Goal: Use online tool/utility: Utilize a website feature to perform a specific function

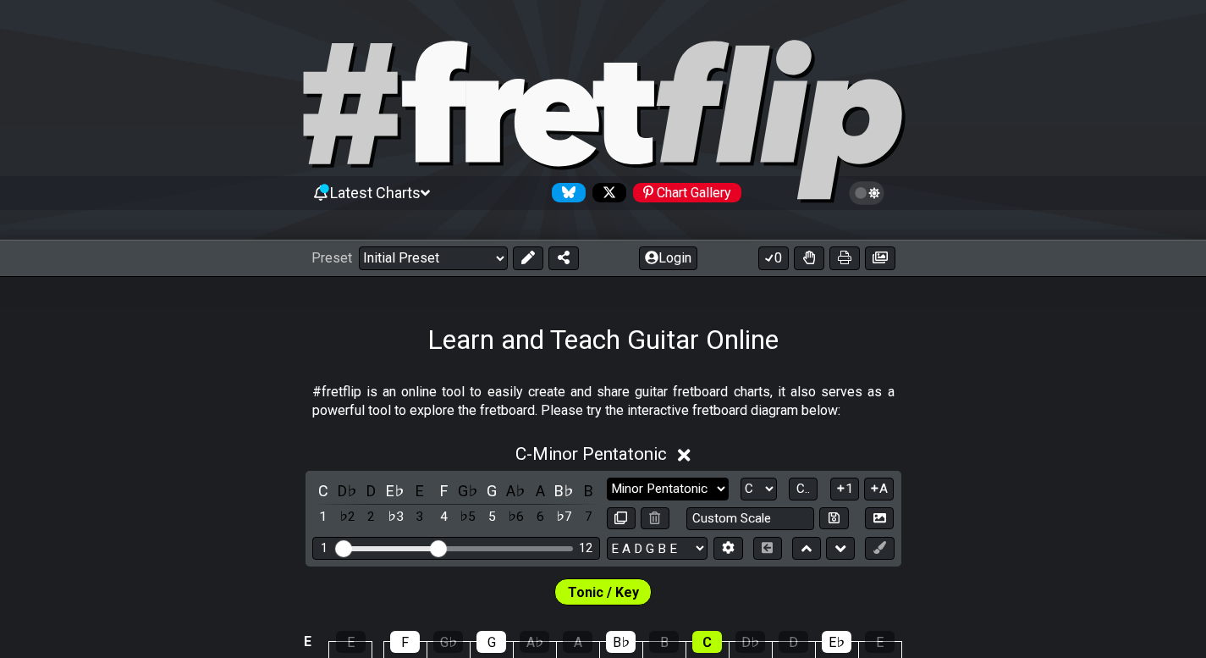
click at [656, 491] on select "Minor Pentatonic Click to edit Minor Pentatonic Major Pentatonic Minor Blues Ma…" at bounding box center [668, 488] width 122 height 23
select select "Minor Blues"
click at [607, 477] on select "Minor Pentatonic Click to edit Minor Pentatonic Major Pentatonic Minor Blues Ma…" at bounding box center [668, 488] width 122 height 23
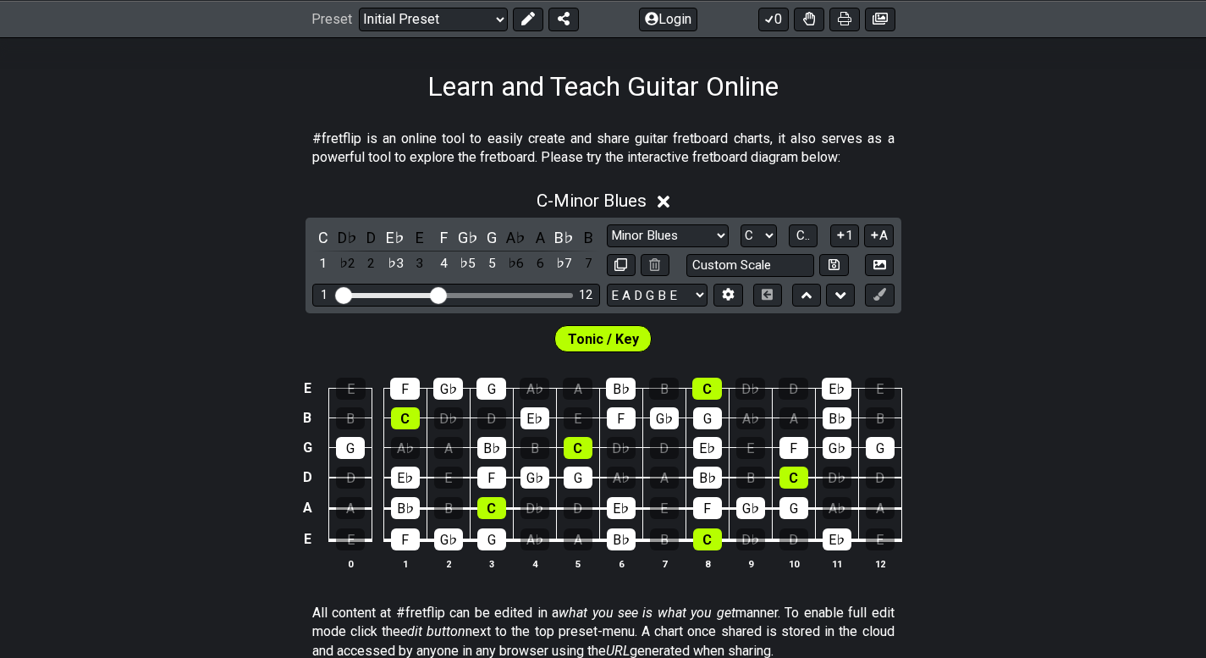
scroll to position [254, 0]
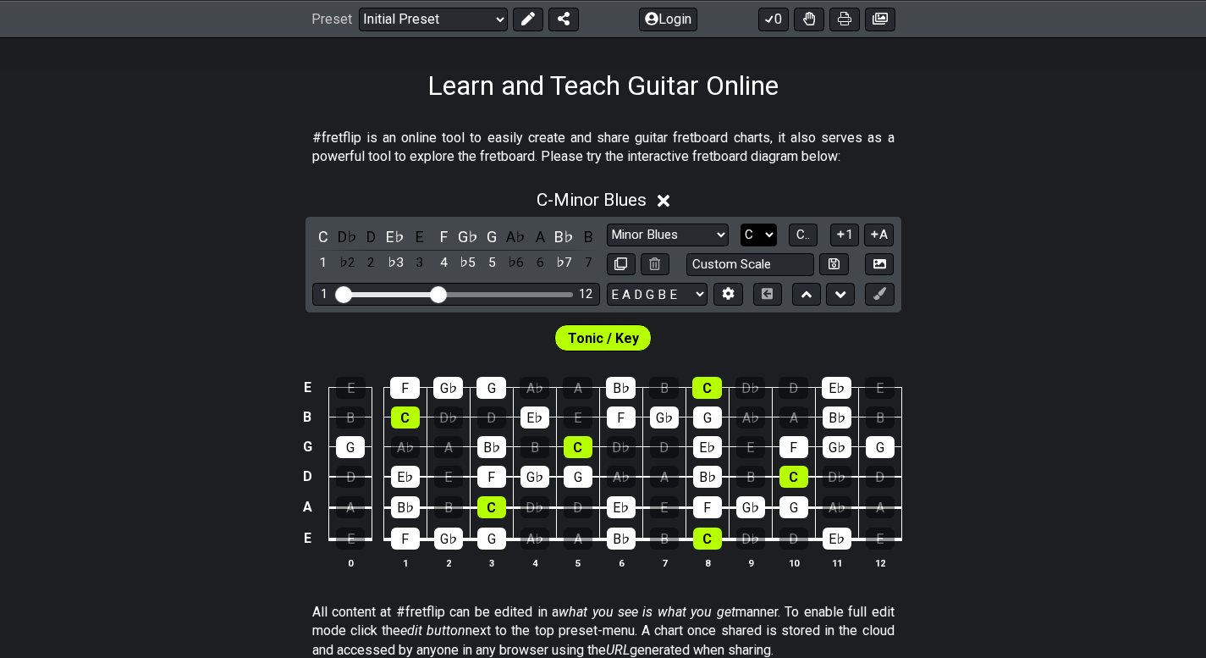
click at [771, 243] on select "A♭ A A♯ B♭ B C C♯ D♭ D D♯ E♭ E F F♯ G♭ G G♯" at bounding box center [758, 234] width 36 height 23
click at [740, 223] on select "A♭ A A♯ B♭ B C C♯ D♭ D D♯ E♭ E F F♯ G♭ G G♯" at bounding box center [758, 234] width 36 height 23
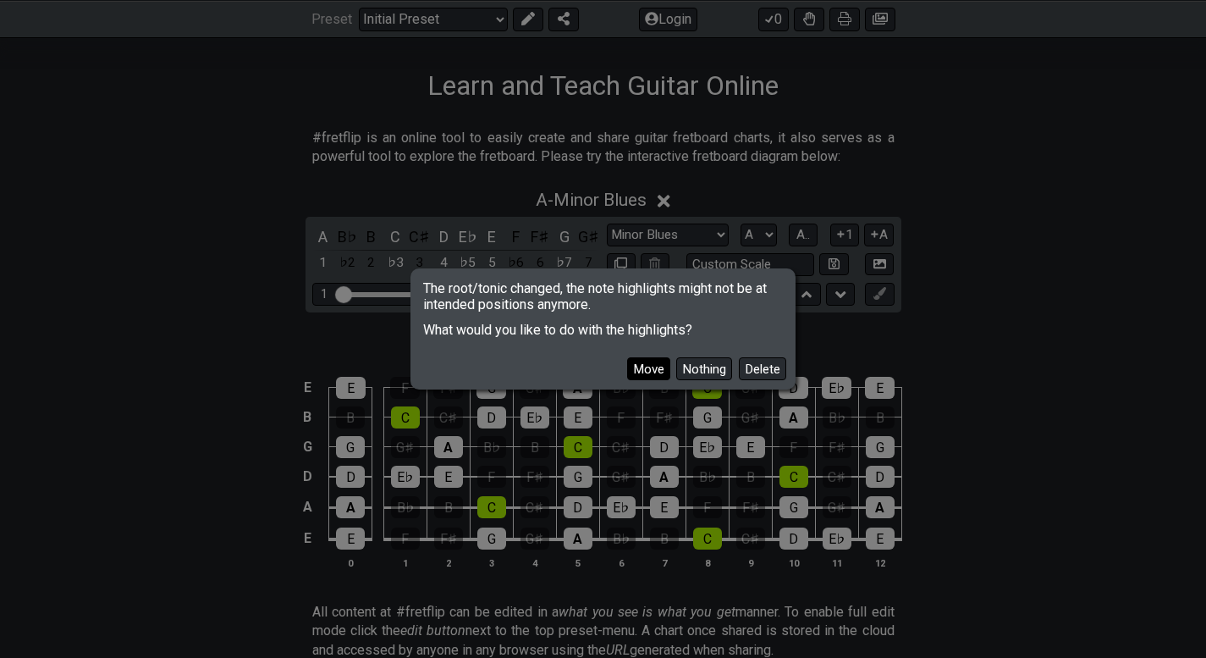
click at [650, 363] on button "Move" at bounding box center [648, 368] width 43 height 23
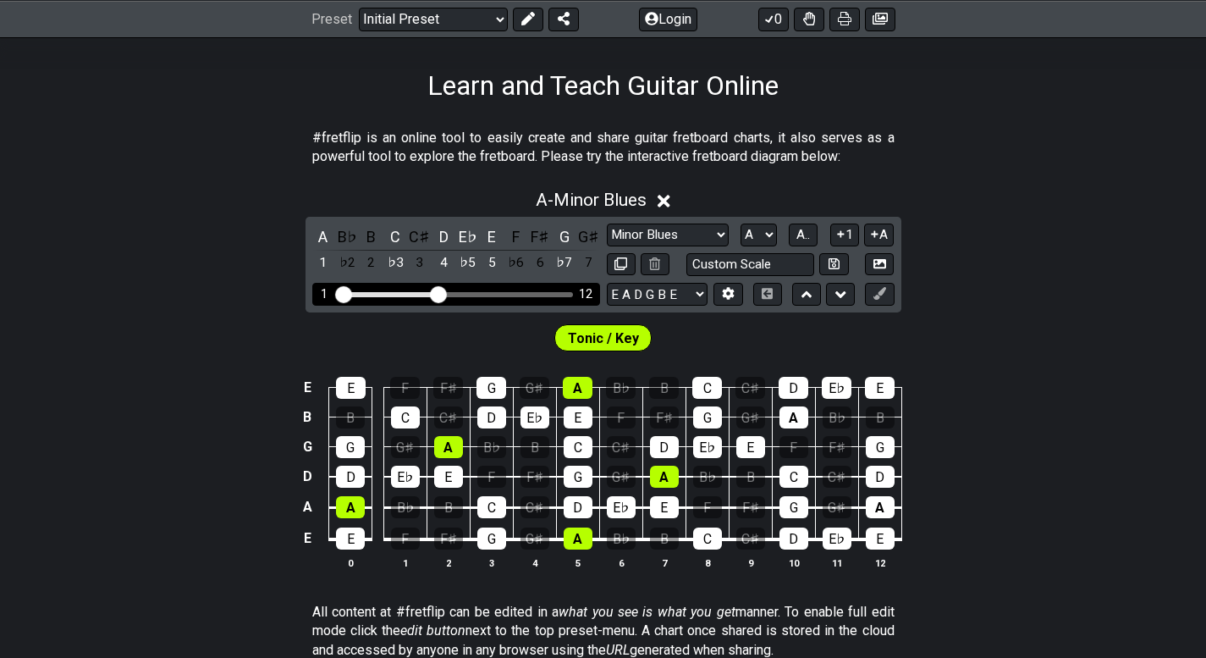
click at [454, 292] on div "Visible fret range" at bounding box center [455, 294] width 234 height 5
drag, startPoint x: 440, startPoint y: 295, endPoint x: 448, endPoint y: 298, distance: 8.8
click at [448, 293] on input "Visible fret range" at bounding box center [456, 293] width 240 height 0
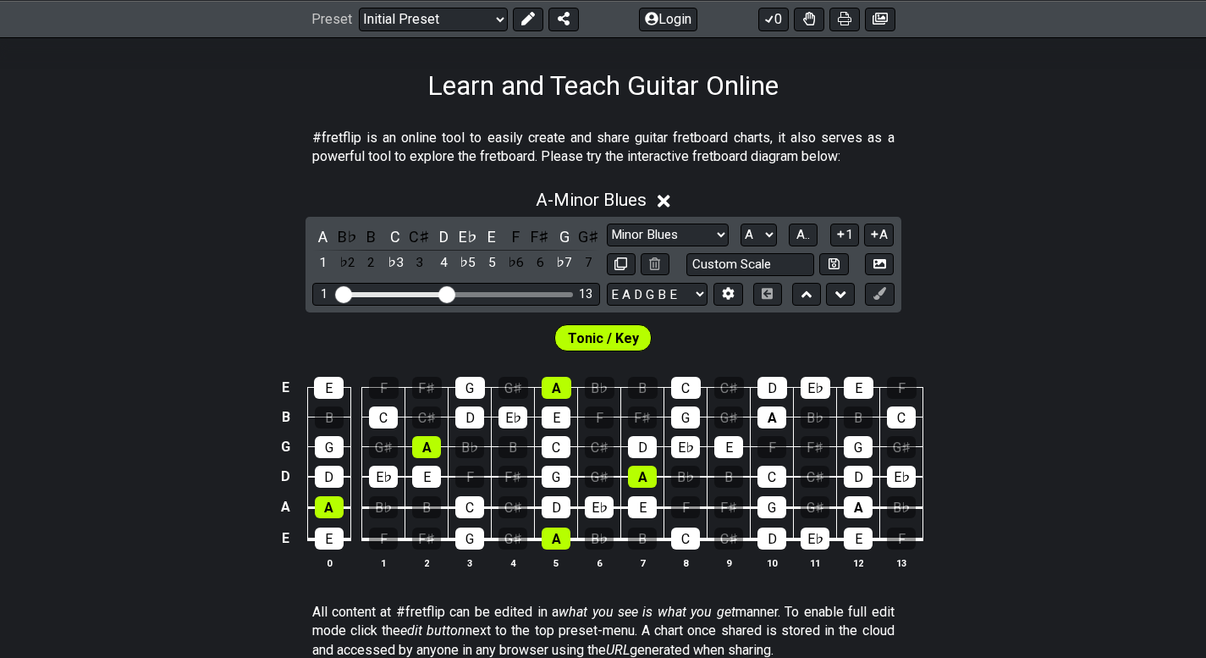
click at [597, 338] on span "Tonic / Key" at bounding box center [603, 338] width 71 height 25
click at [807, 227] on span "A.." at bounding box center [803, 234] width 14 height 15
click at [811, 242] on span "1..7" at bounding box center [803, 234] width 20 height 15
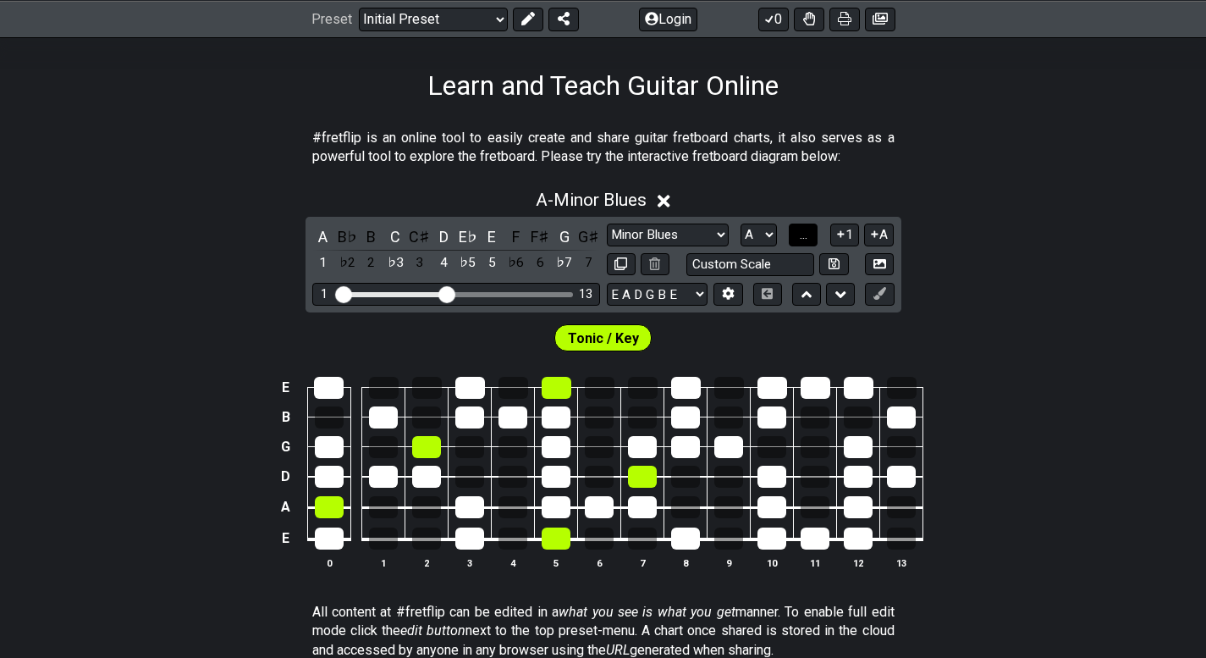
click at [811, 242] on button "..." at bounding box center [803, 234] width 29 height 23
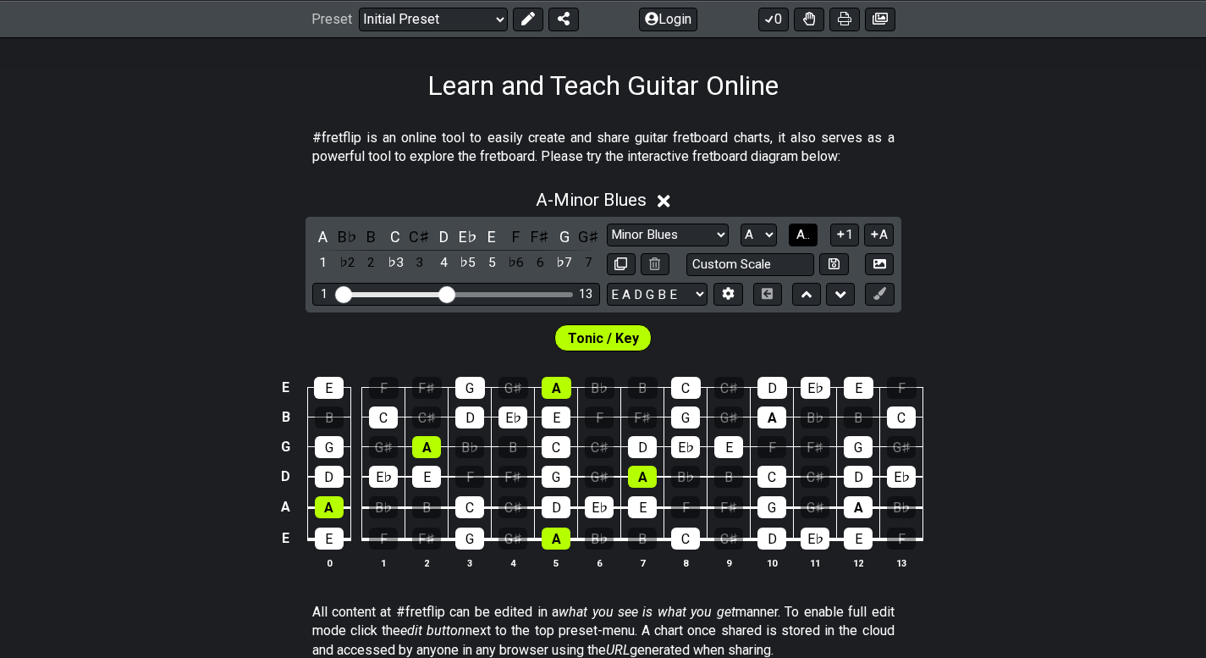
click at [810, 242] on span "A.." at bounding box center [803, 234] width 14 height 15
click at [811, 242] on span "1..7" at bounding box center [803, 234] width 20 height 15
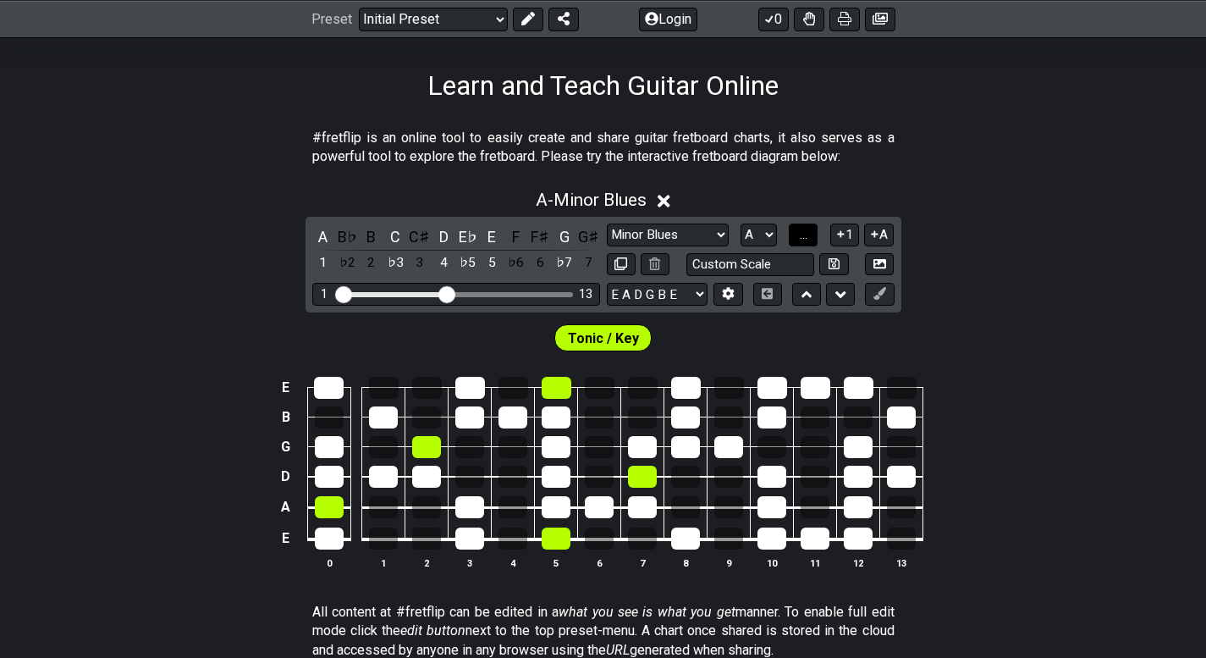
click at [811, 242] on button "..." at bounding box center [803, 234] width 29 height 23
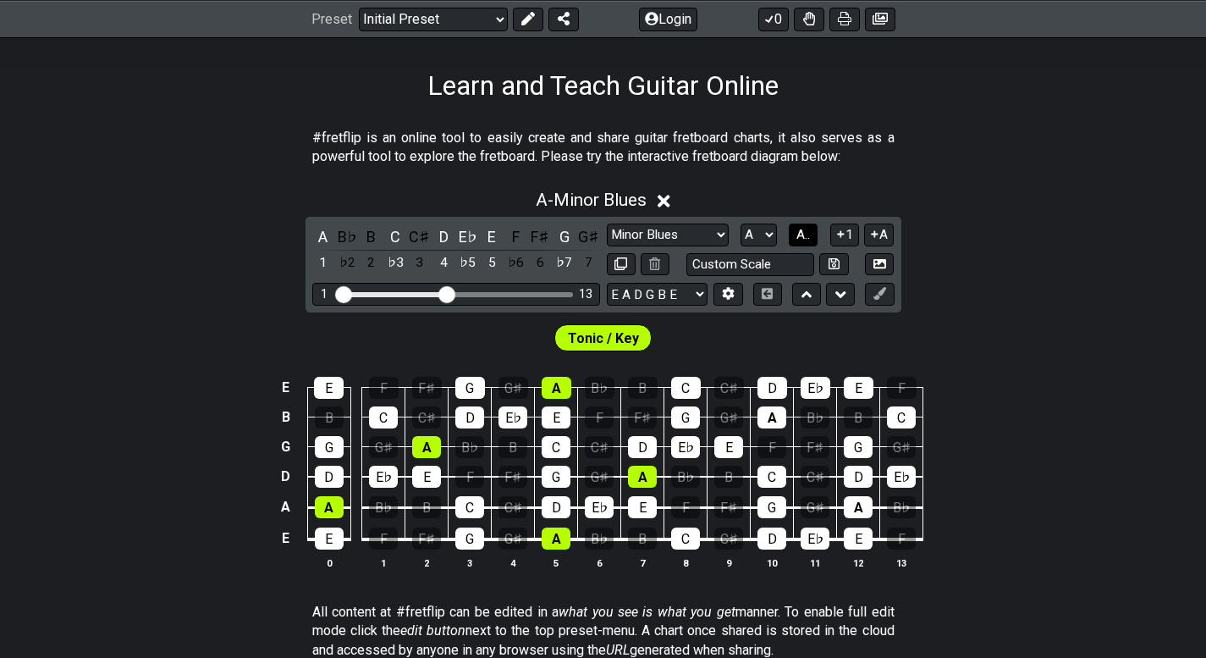
click at [810, 242] on span "A.." at bounding box center [803, 234] width 14 height 15
click at [811, 242] on span "1..7" at bounding box center [803, 234] width 20 height 15
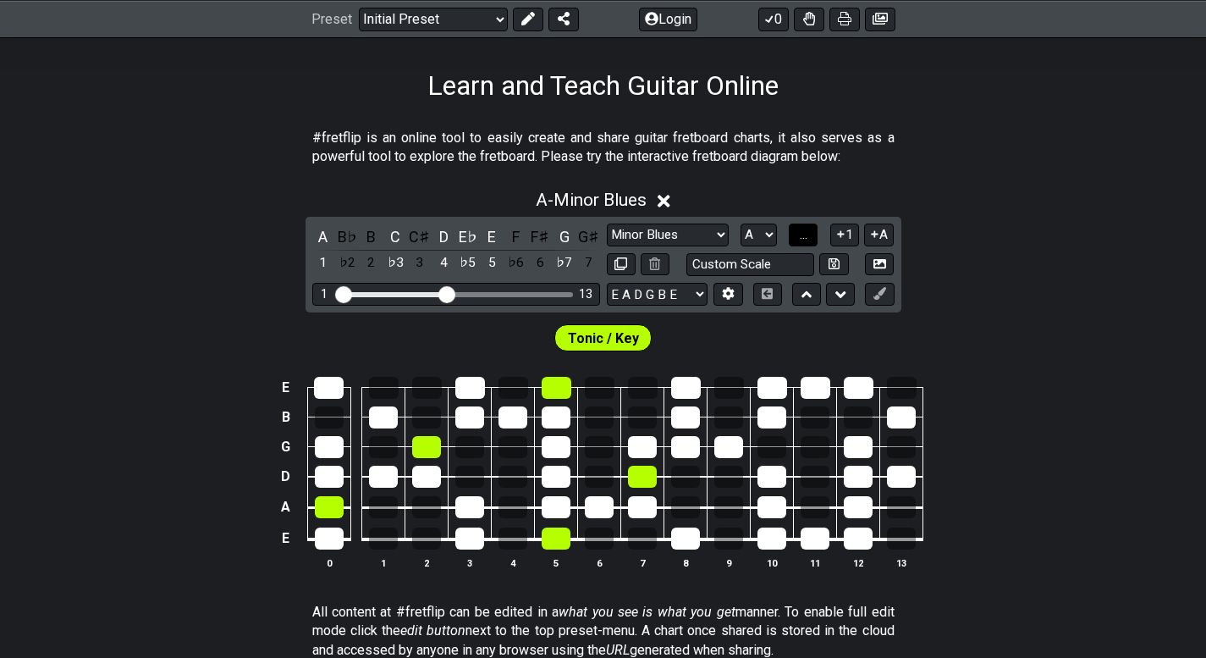
click at [811, 242] on button "..." at bounding box center [803, 234] width 29 height 23
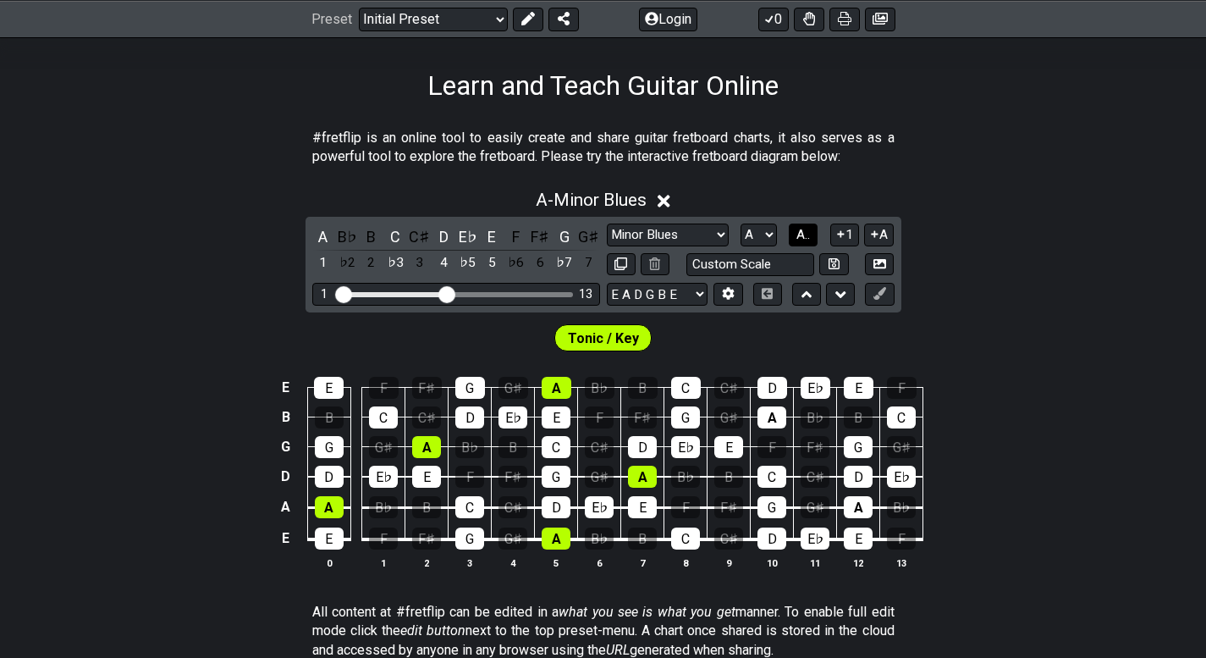
click at [810, 241] on span "A.." at bounding box center [803, 234] width 14 height 15
click at [804, 231] on span "1..7" at bounding box center [803, 234] width 20 height 15
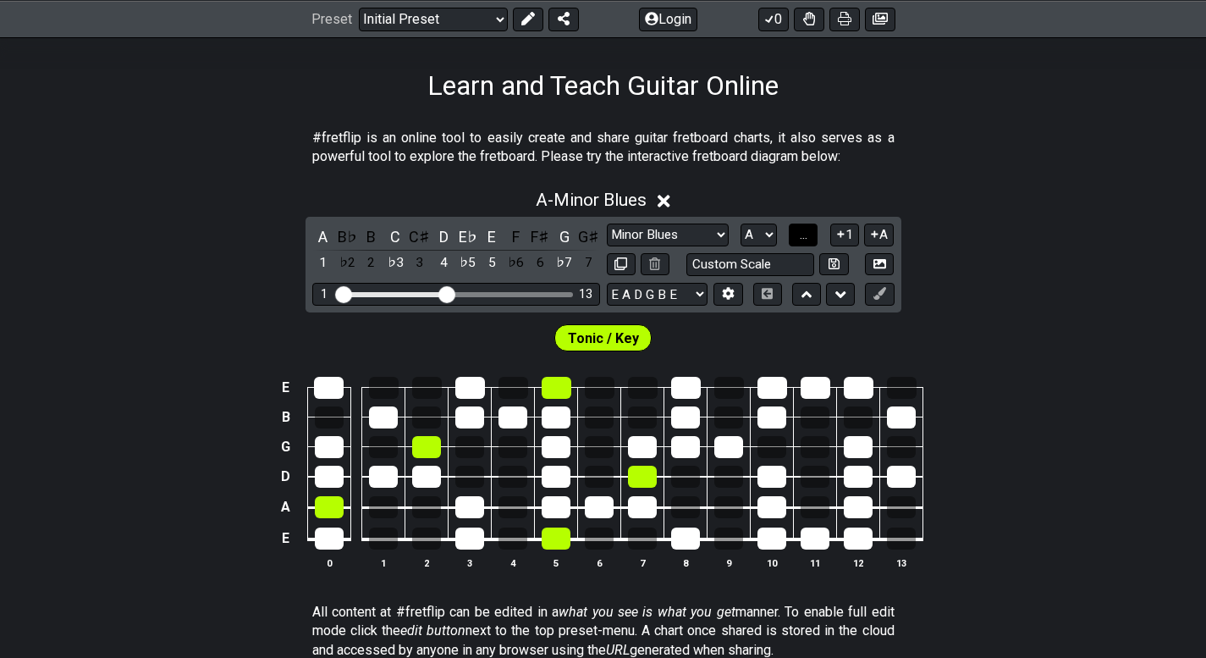
click at [804, 231] on span "..." at bounding box center [804, 234] width 8 height 15
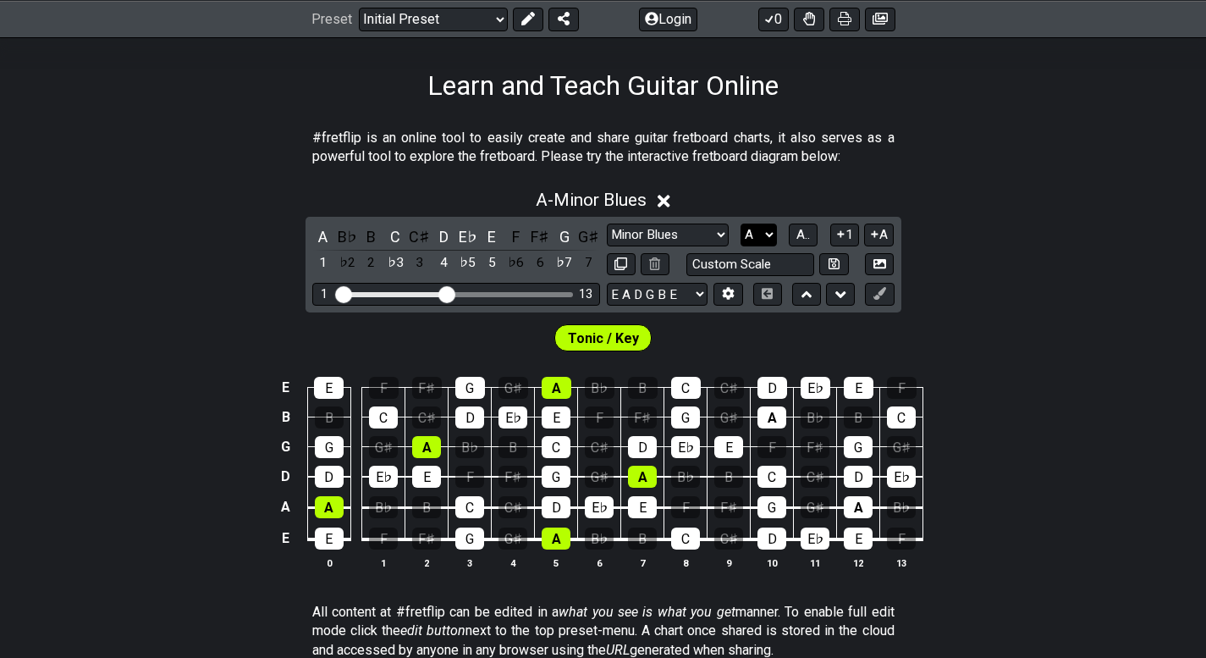
click at [769, 236] on select "A♭ A A♯ B♭ B C C♯ D♭ D D♯ E♭ E F F♯ G♭ G G♯" at bounding box center [758, 234] width 36 height 23
click at [740, 223] on select "A♭ A A♯ B♭ B C C♯ D♭ D D♯ E♭ E F F♯ G♭ G G♯" at bounding box center [758, 234] width 36 height 23
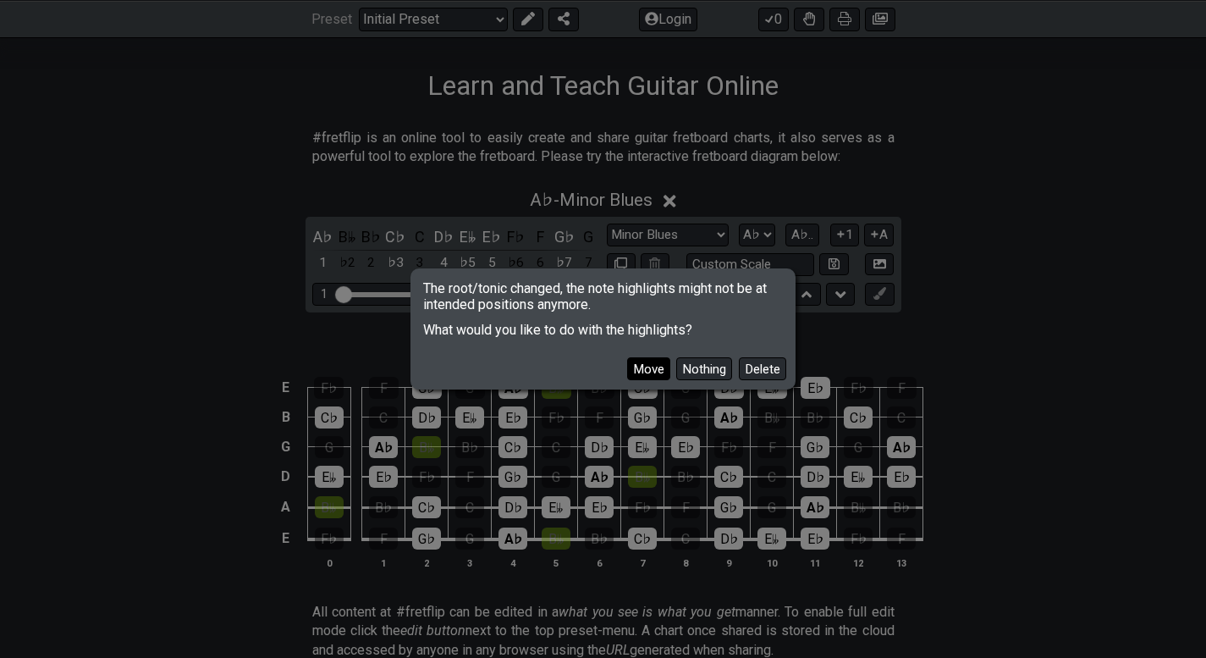
click at [646, 367] on button "Move" at bounding box center [648, 368] width 43 height 23
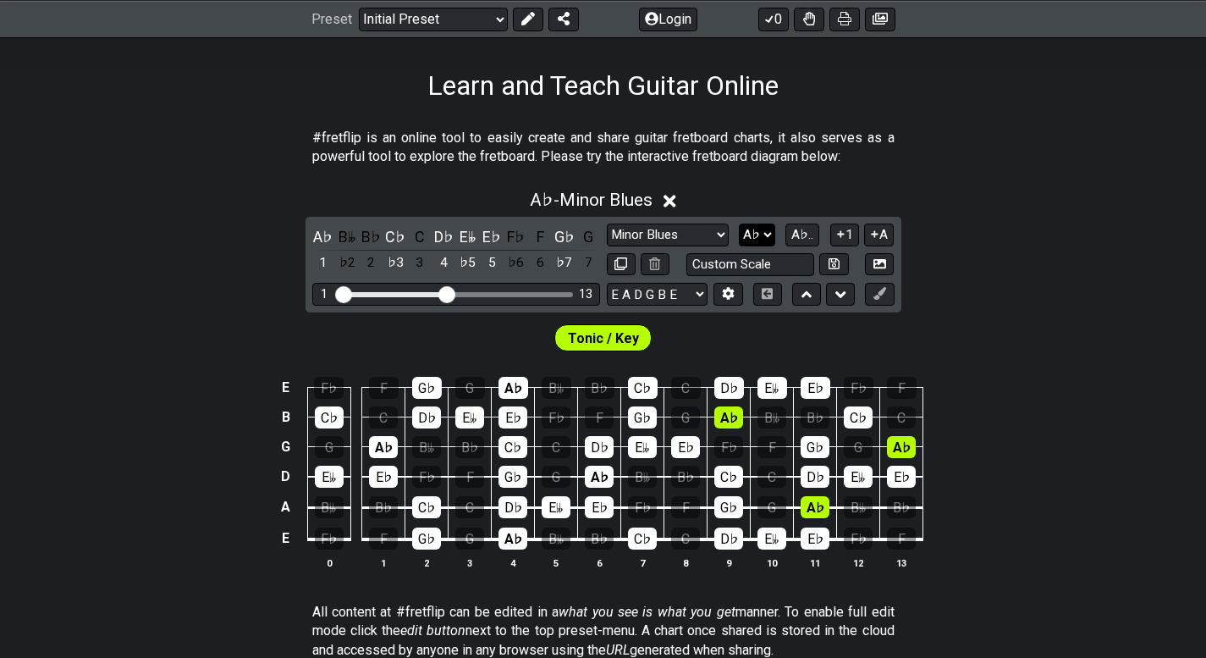
click at [765, 232] on select "A♭ A A♯ B♭ B C C♯ D♭ D D♯ E♭ E F F♯ G♭ G G♯" at bounding box center [757, 234] width 36 height 23
select select "F"
click at [740, 223] on select "A♭ A A♯ B♭ B C C♯ D♭ D D♯ E♭ E F F♯ G♭ G G♯" at bounding box center [757, 234] width 36 height 23
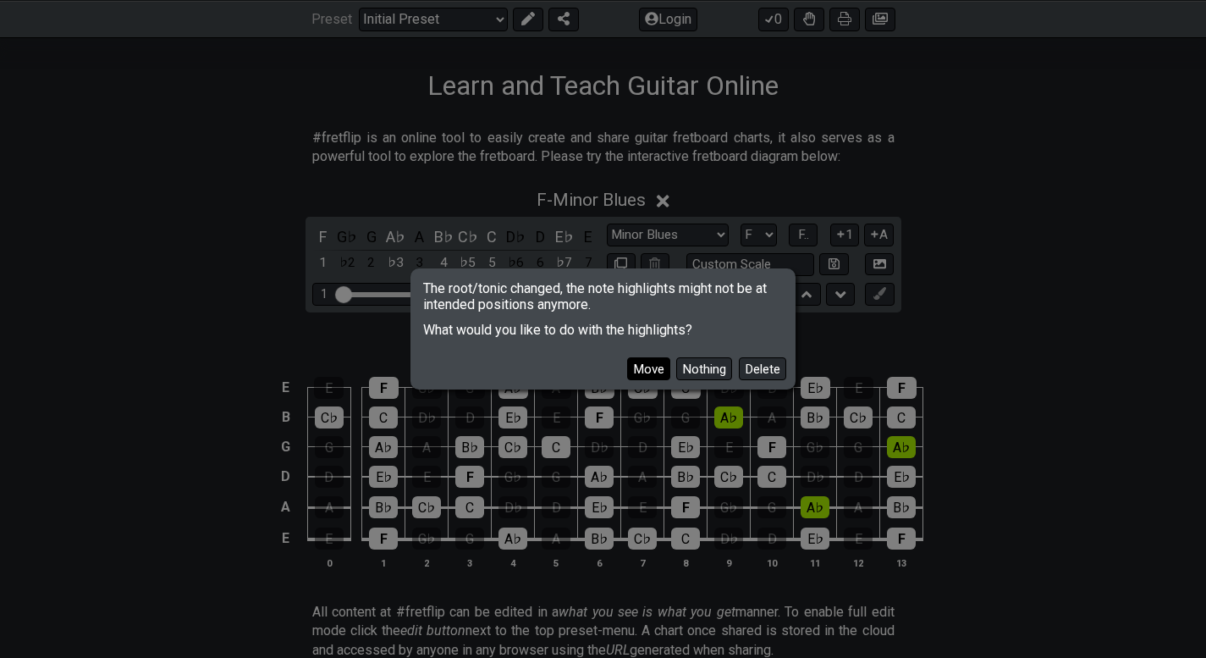
click at [628, 373] on button "Move" at bounding box center [648, 368] width 43 height 23
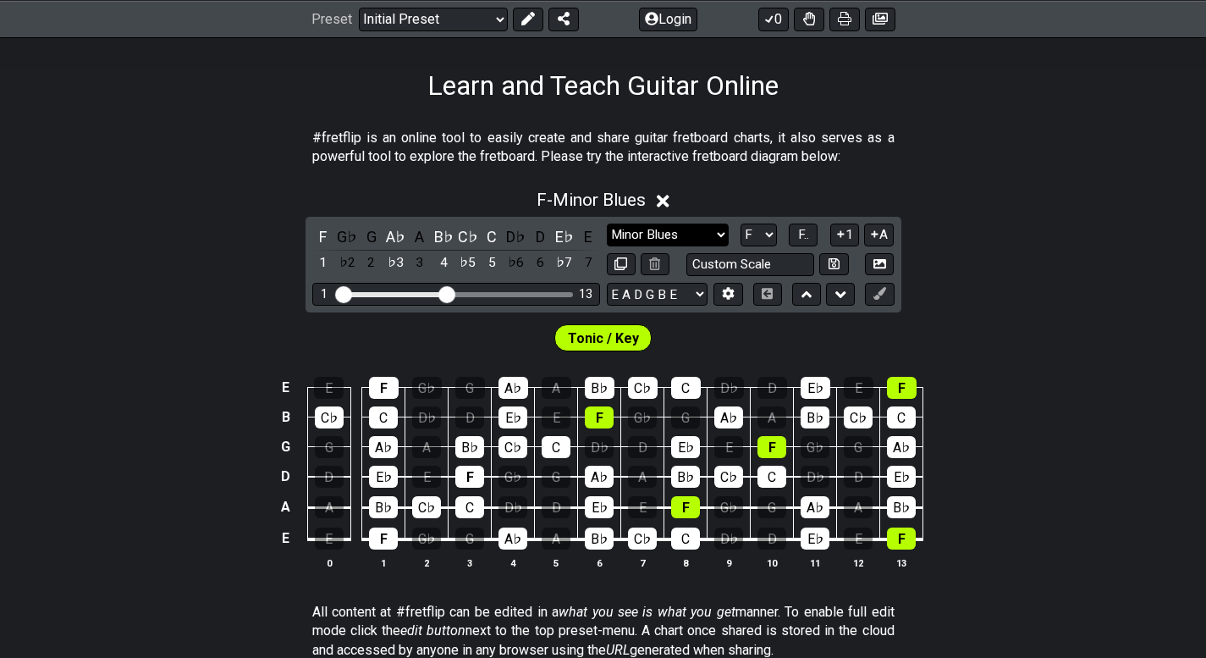
click at [650, 232] on select "Minor Pentatonic Click to edit Minor Pentatonic Major Pentatonic Minor Blues Ma…" at bounding box center [668, 234] width 122 height 23
click at [607, 223] on select "Minor Pentatonic Click to edit Minor Pentatonic Major Pentatonic Minor Blues Ma…" at bounding box center [668, 234] width 122 height 23
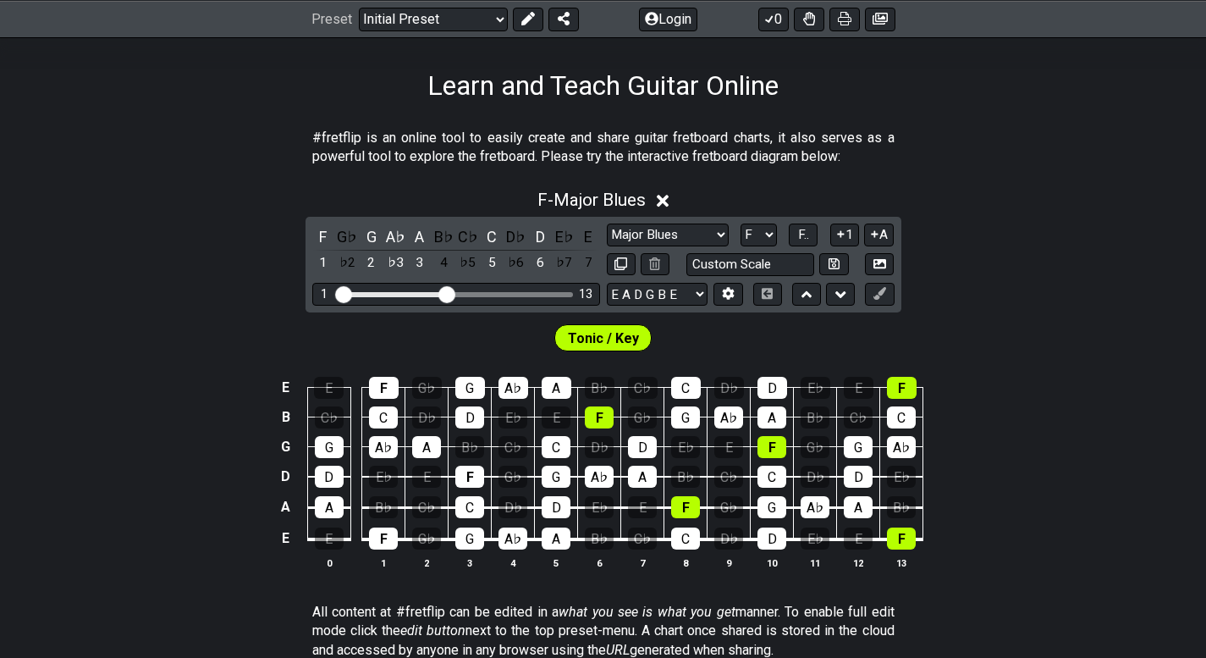
scroll to position [423, 0]
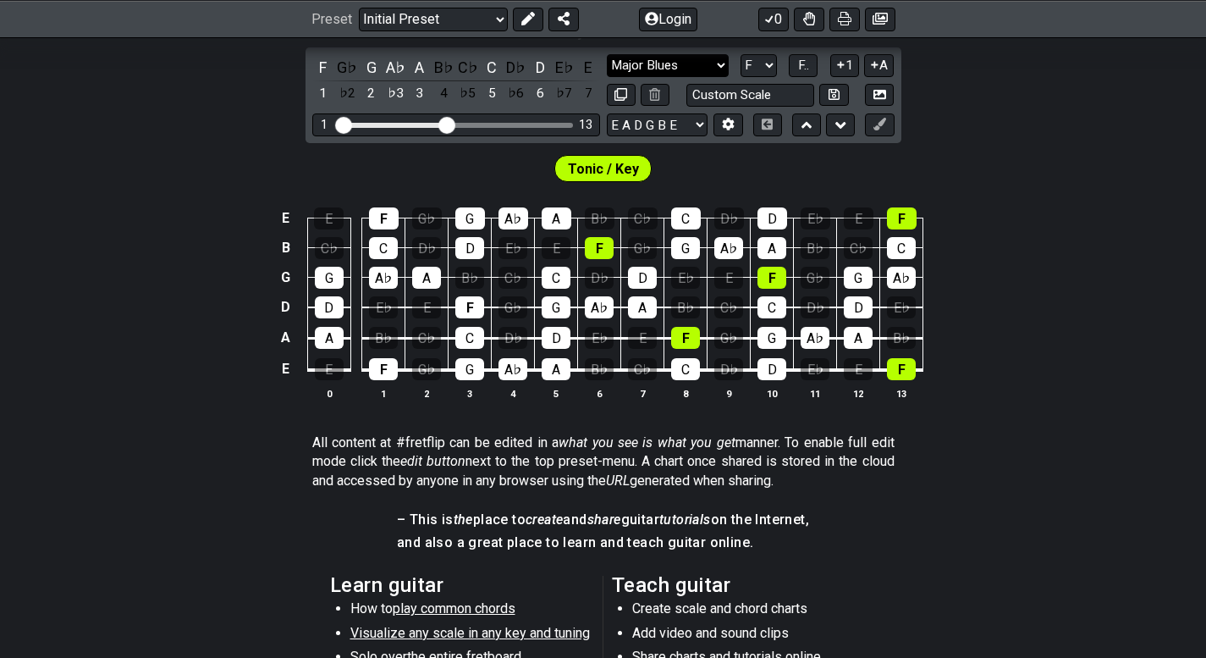
click at [680, 55] on select "Minor Pentatonic Click to edit Minor Pentatonic Major Pentatonic Minor Blues Ma…" at bounding box center [668, 65] width 122 height 23
click at [607, 54] on select "Minor Pentatonic Click to edit Minor Pentatonic Major Pentatonic Minor Blues Ma…" at bounding box center [668, 65] width 122 height 23
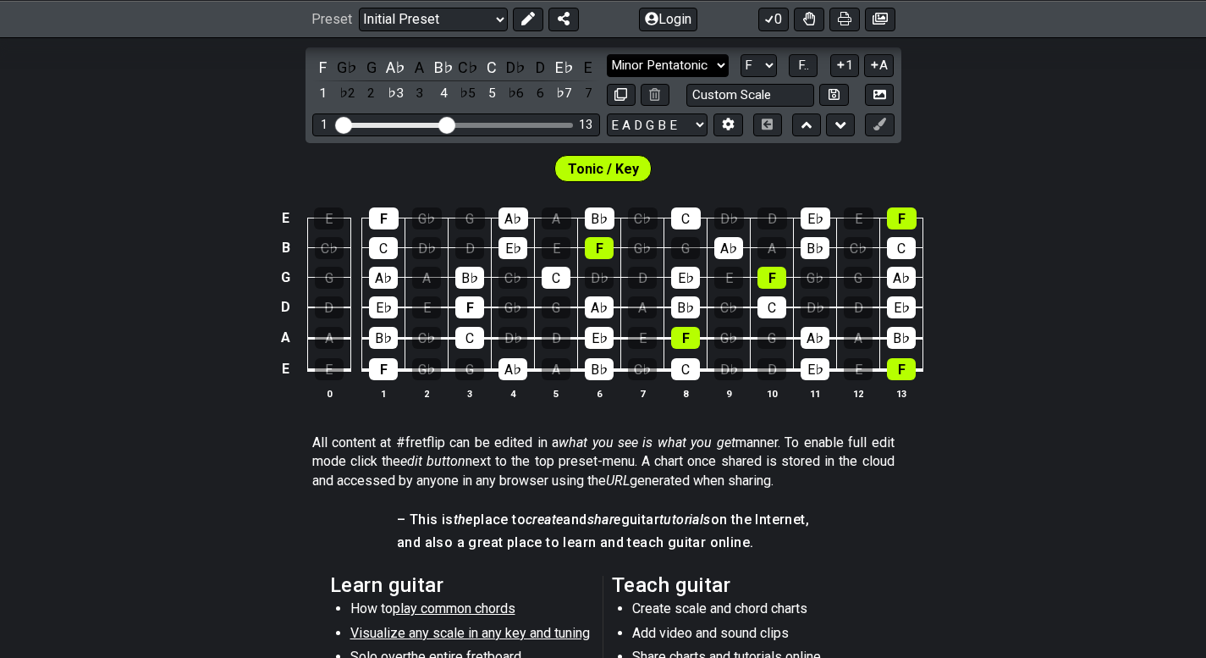
click at [697, 68] on select "Minor Pentatonic Click to edit Minor Pentatonic Major Pentatonic Minor Blues Ma…" at bounding box center [668, 65] width 122 height 23
click at [607, 54] on select "Minor Pentatonic Click to edit Minor Pentatonic Major Pentatonic Minor Blues Ma…" at bounding box center [668, 65] width 122 height 23
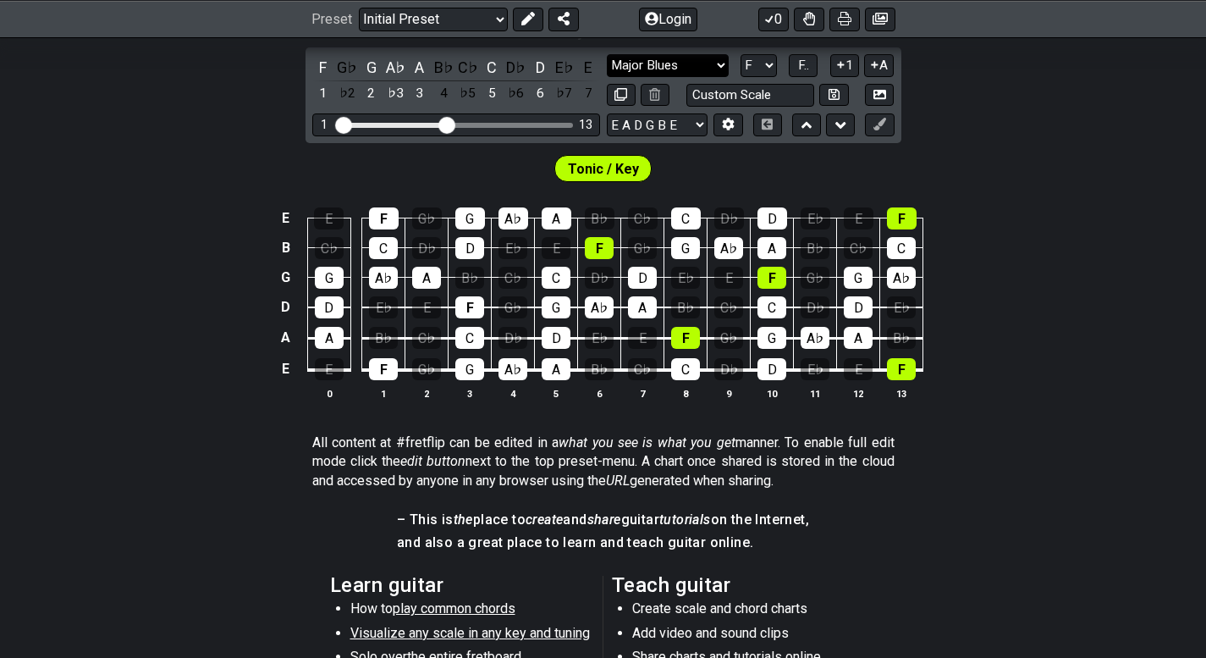
click at [664, 61] on select "Minor Pentatonic Click to edit Minor Pentatonic Major Pentatonic Minor Blues Ma…" at bounding box center [668, 65] width 122 height 23
select select "Minor Blues"
click at [607, 54] on select "Minor Pentatonic Click to edit Minor Pentatonic Major Pentatonic Minor Blues Ma…" at bounding box center [668, 65] width 122 height 23
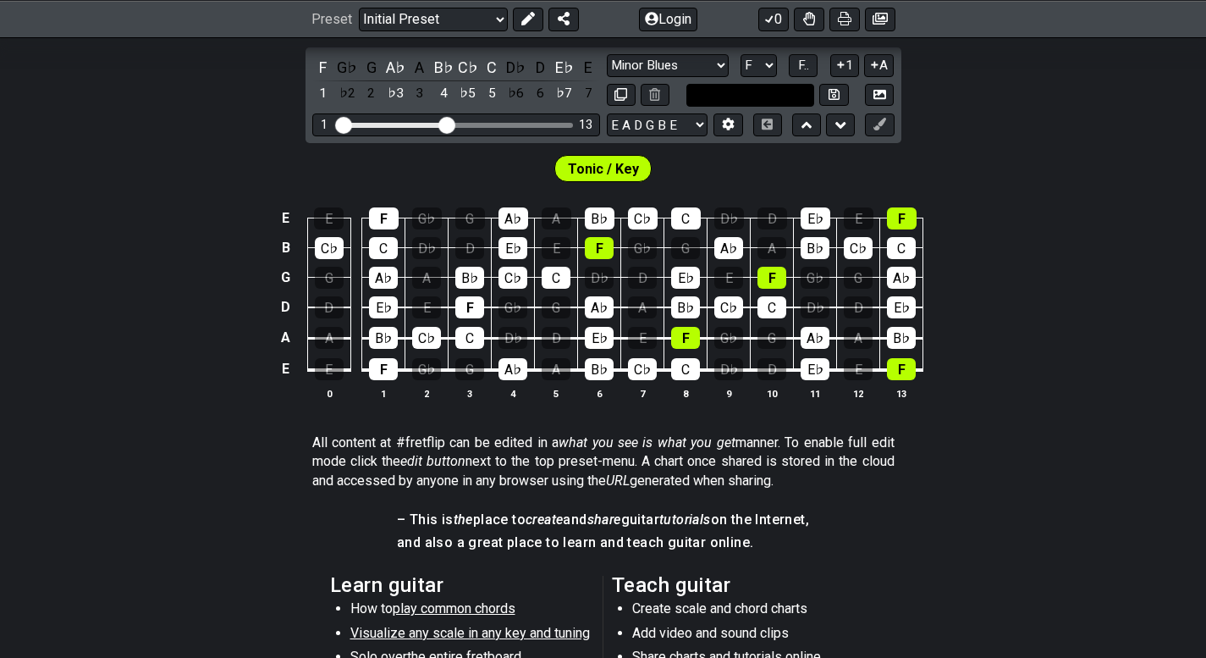
click at [771, 92] on input "text" at bounding box center [750, 95] width 129 height 23
type input "Custom Scale"
click at [701, 55] on select "Minor Pentatonic Click to edit Minor Pentatonic Major Pentatonic Minor Blues Ma…" at bounding box center [668, 65] width 122 height 23
click at [607, 54] on select "Minor Pentatonic Click to edit Minor Pentatonic Major Pentatonic Minor Blues Ma…" at bounding box center [668, 65] width 122 height 23
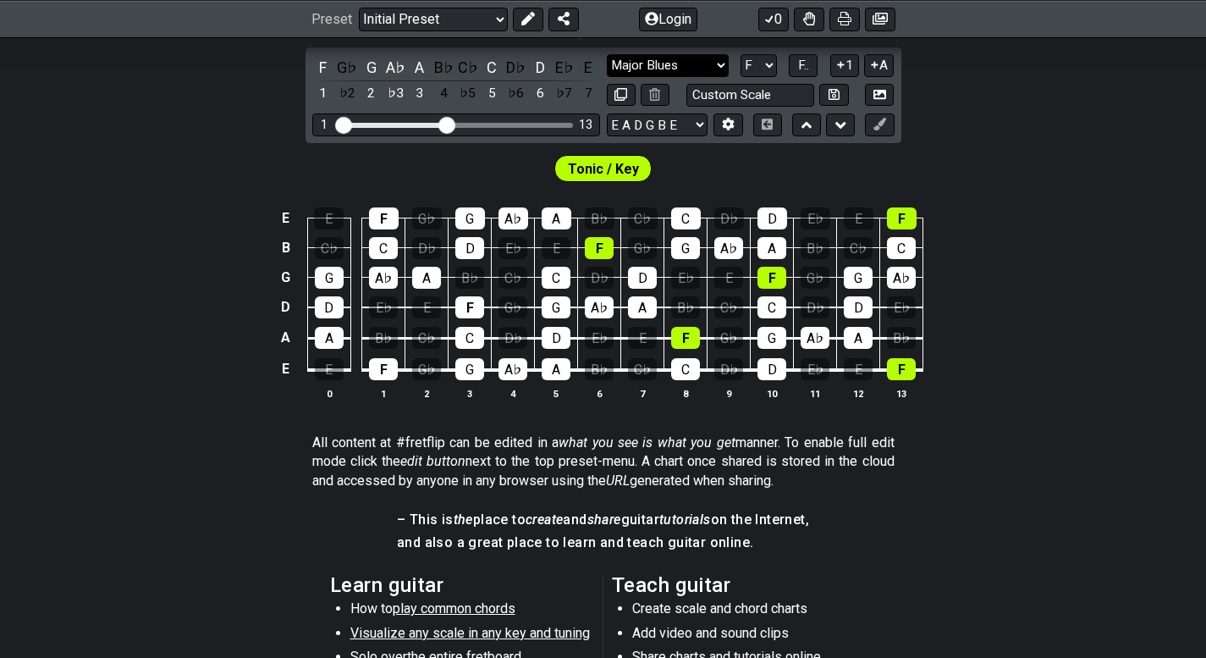
click at [718, 76] on select "Minor Pentatonic Click to edit Minor Pentatonic Major Pentatonic Minor Blues Ma…" at bounding box center [668, 65] width 122 height 23
click at [607, 54] on select "Minor Pentatonic Click to edit Minor Pentatonic Major Pentatonic Minor Blues Ma…" at bounding box center [668, 65] width 122 height 23
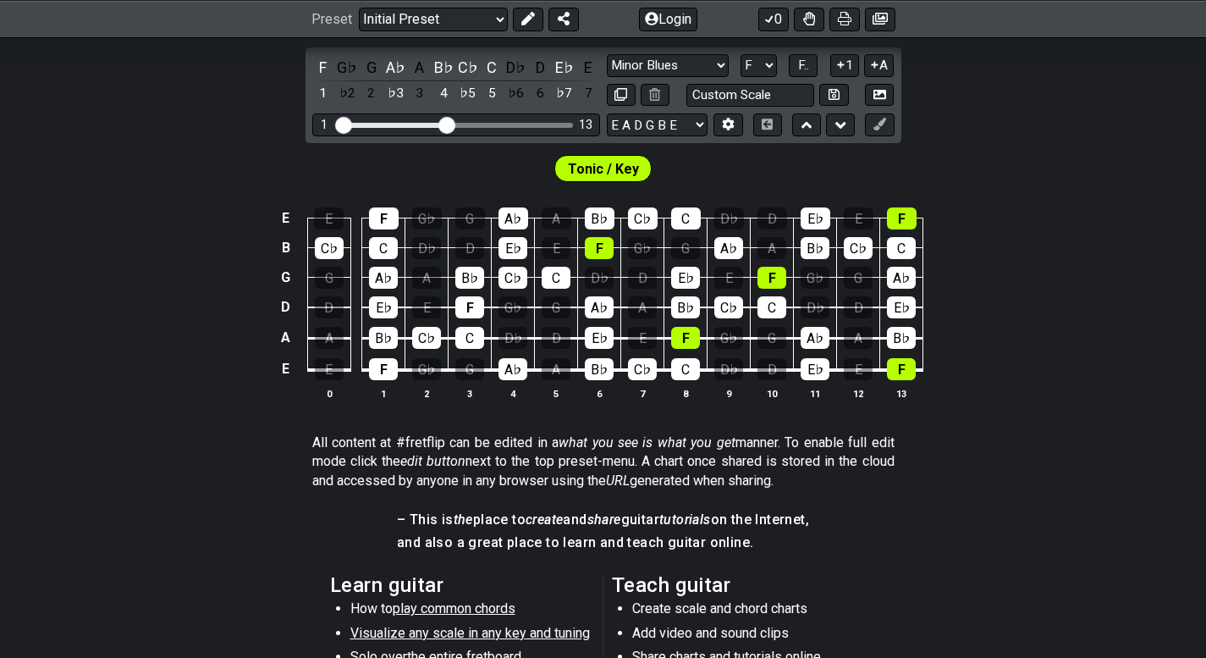
drag, startPoint x: 968, startPoint y: 184, endPoint x: 966, endPoint y: 173, distance: 10.5
click at [968, 183] on div "Tonic / Key" at bounding box center [603, 164] width 1206 height 42
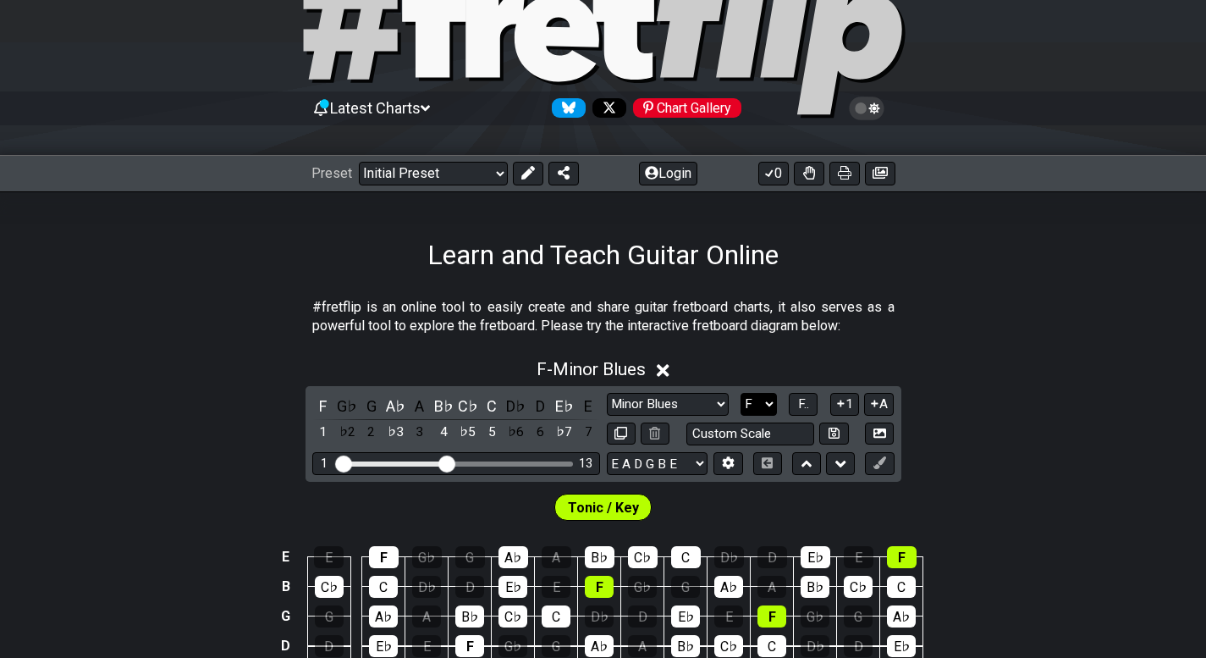
scroll to position [169, 0]
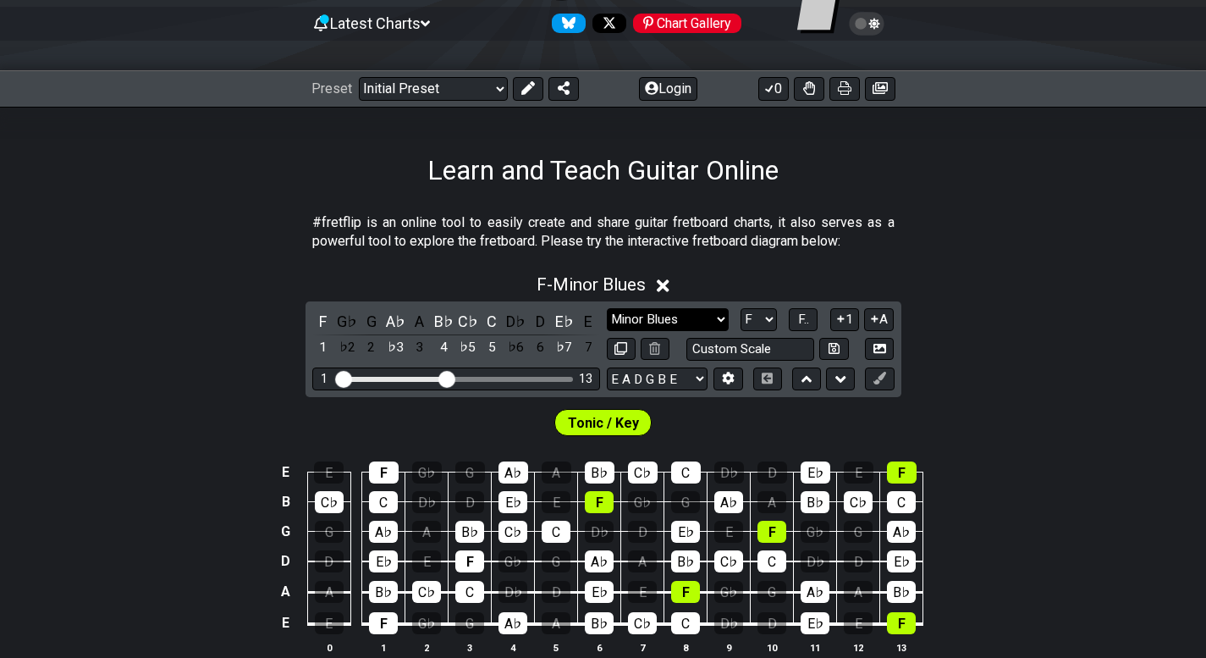
click at [686, 322] on select "Minor Pentatonic Click to edit Minor Pentatonic Major Pentatonic Minor Blues Ma…" at bounding box center [668, 319] width 122 height 23
select select "Minor / Aeolian"
click at [607, 308] on select "Minor Pentatonic Click to edit Minor Pentatonic Major Pentatonic Minor Blues Ma…" at bounding box center [668, 319] width 122 height 23
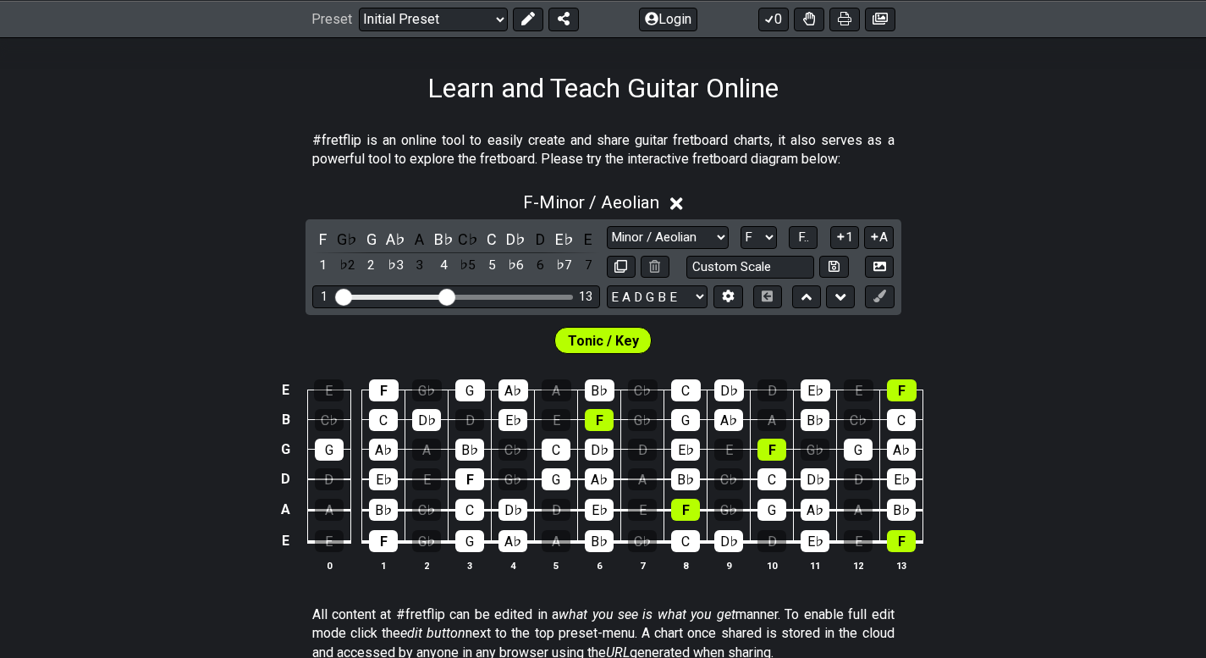
scroll to position [254, 0]
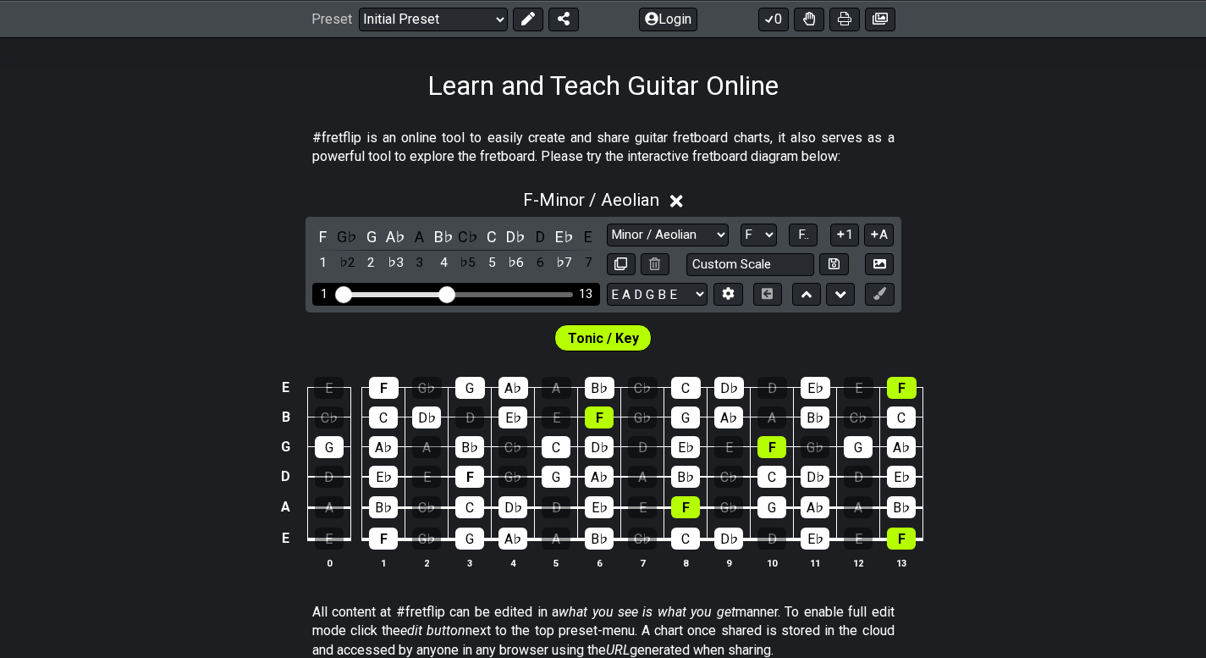
click at [437, 297] on div "1 13" at bounding box center [456, 294] width 288 height 23
click at [434, 294] on div "Visible fret range" at bounding box center [391, 294] width 107 height 5
drag, startPoint x: 451, startPoint y: 294, endPoint x: 437, endPoint y: 297, distance: 13.8
click at [437, 293] on input "Visible fret range" at bounding box center [456, 293] width 240 height 0
